Goal: Transaction & Acquisition: Purchase product/service

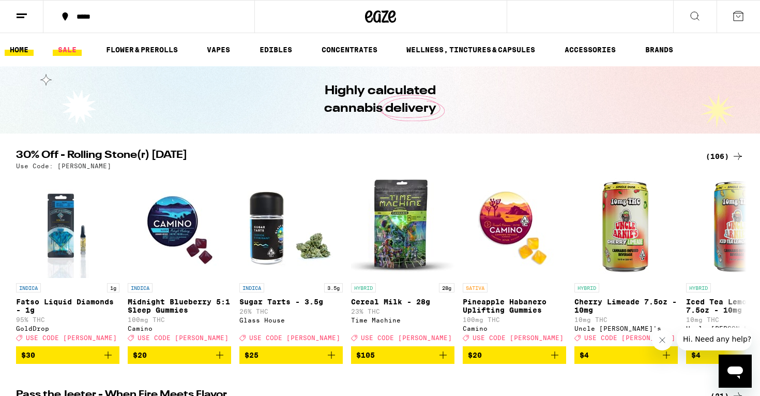
click at [72, 55] on link "SALE" at bounding box center [67, 49] width 29 height 12
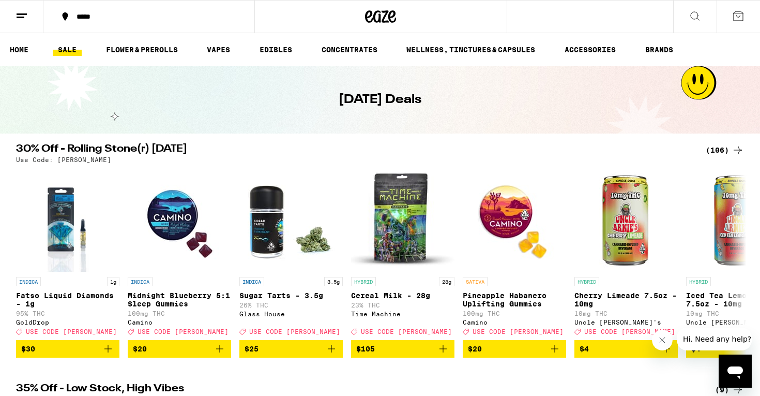
click at [725, 150] on div "(106)" at bounding box center [725, 150] width 38 height 12
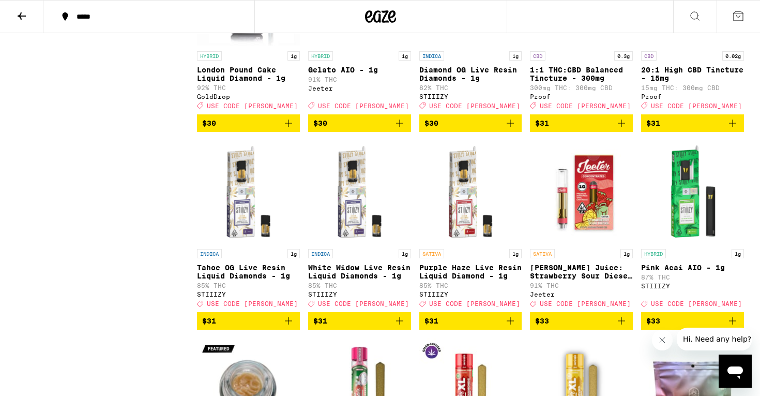
scroll to position [2977, 0]
